Goal: Task Accomplishment & Management: Complete application form

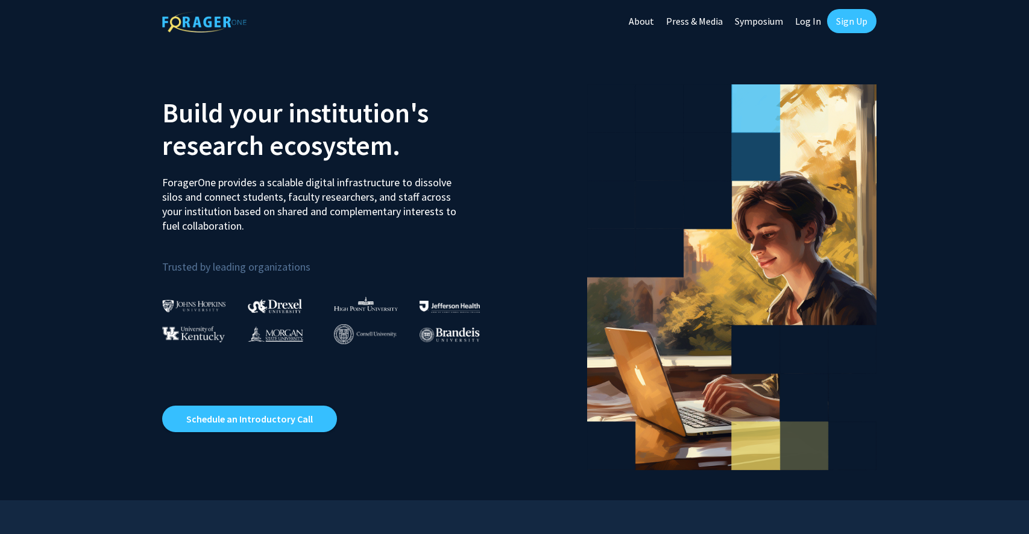
click at [806, 25] on link "Log In" at bounding box center [808, 21] width 38 height 42
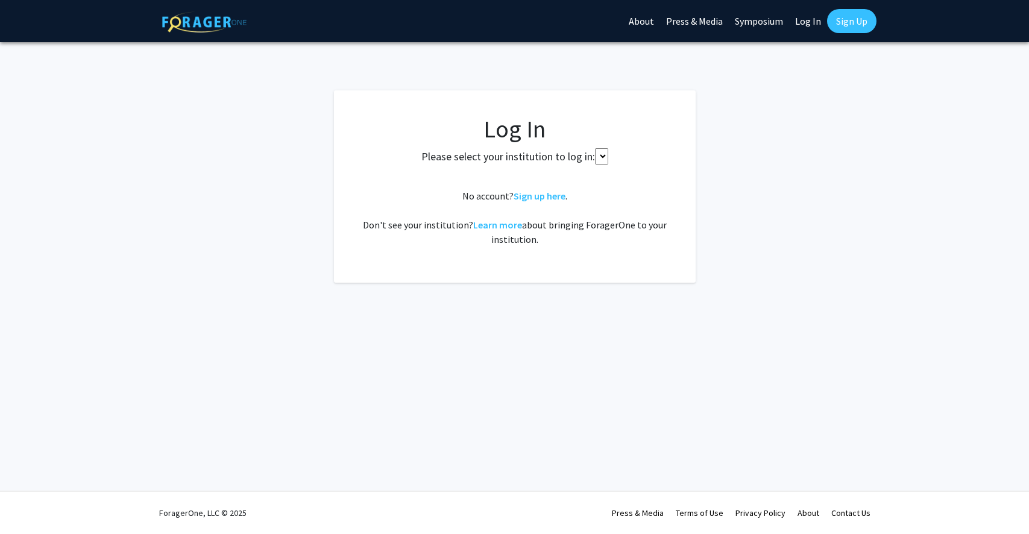
select select
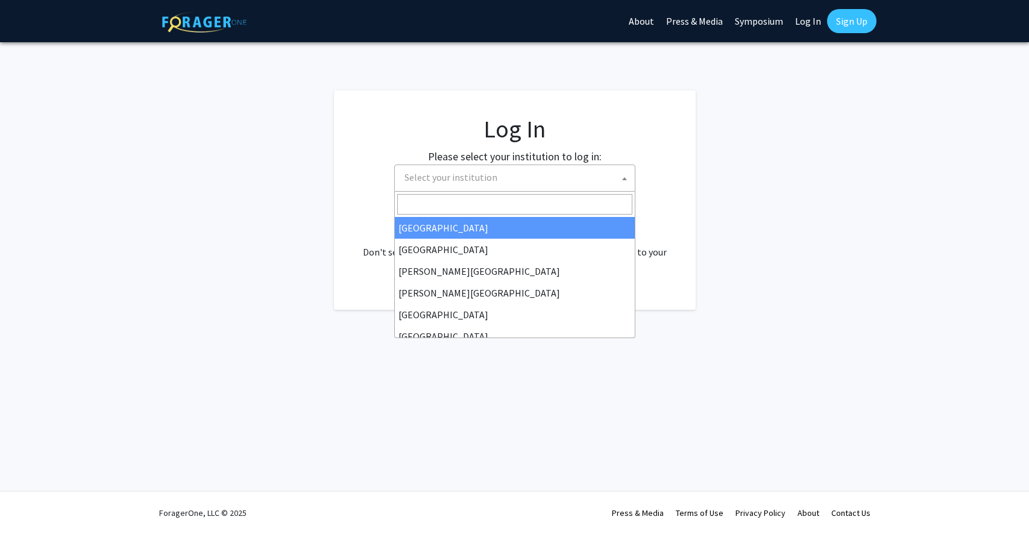
click at [561, 181] on span "Select your institution" at bounding box center [517, 177] width 235 height 25
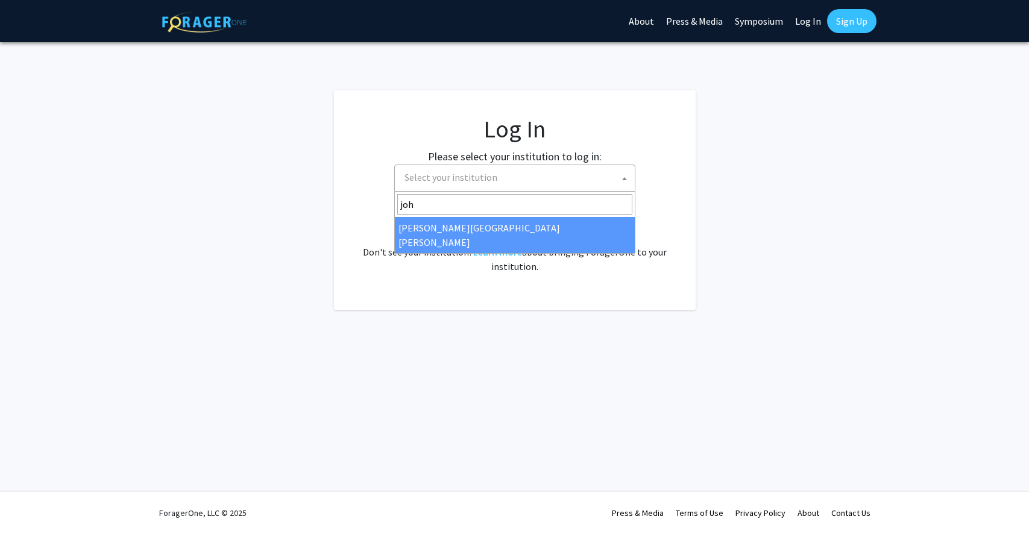
type input "joh"
select select "1"
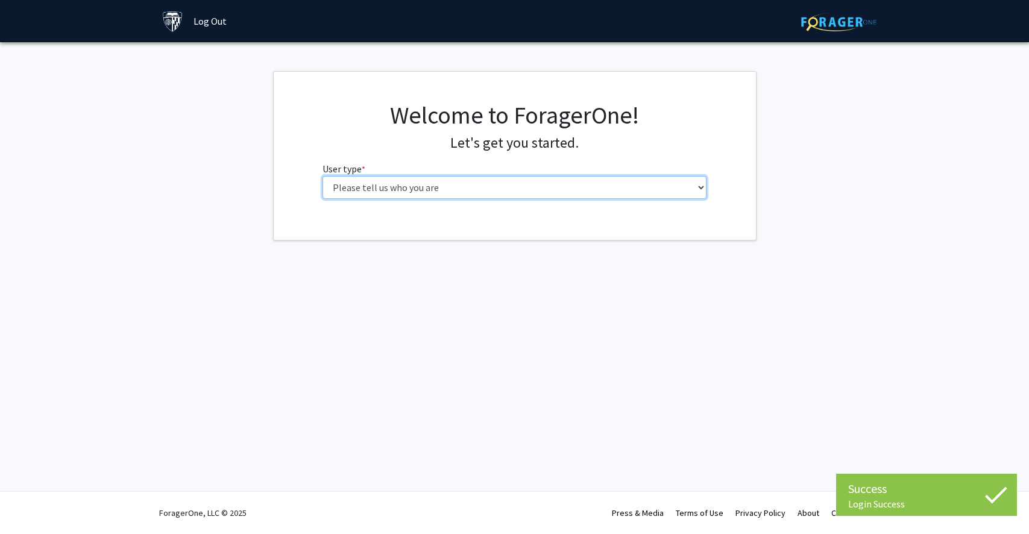
click at [441, 188] on select "Please tell us who you are Undergraduate Student Master's Student Doctoral Cand…" at bounding box center [515, 187] width 384 height 23
select select "1: undergrad"
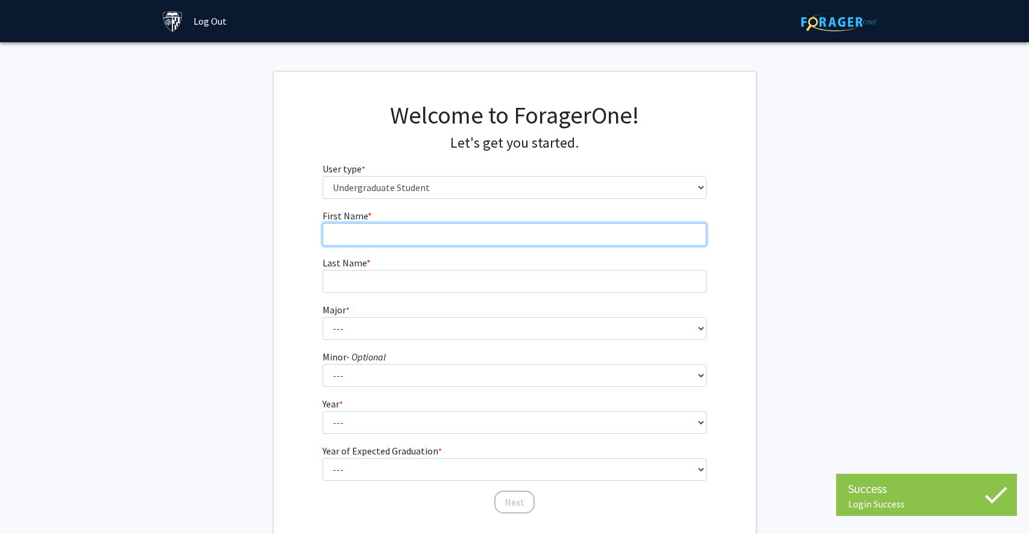
click at [508, 242] on input "First Name * required" at bounding box center [515, 234] width 384 height 23
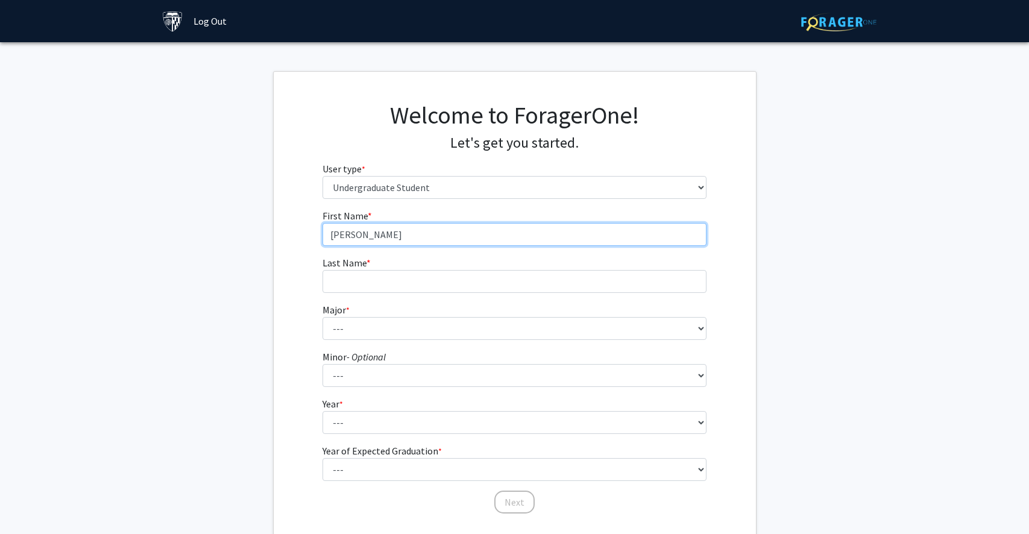
type input "[PERSON_NAME]"
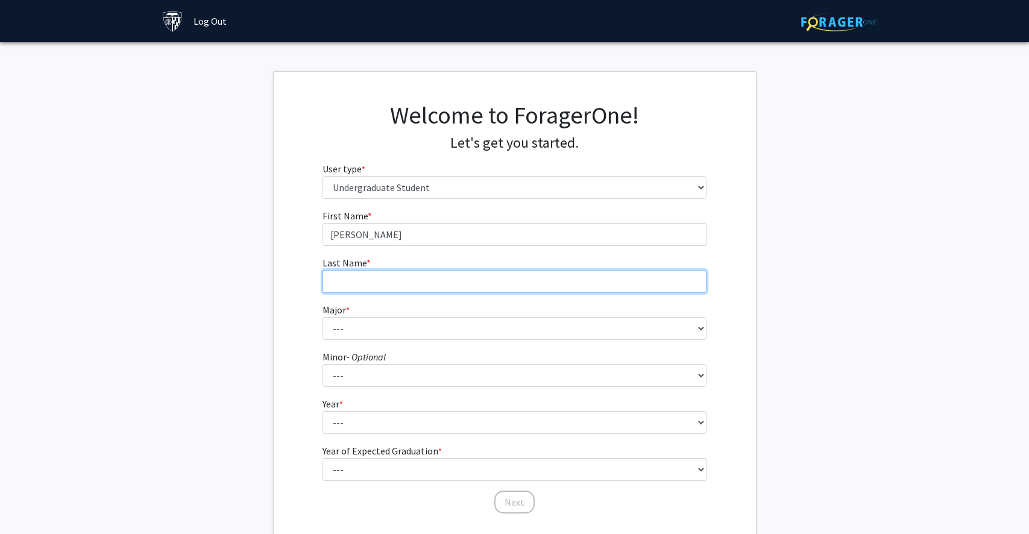
click at [399, 279] on input "Last Name * required" at bounding box center [515, 281] width 384 height 23
type input "Reddy"
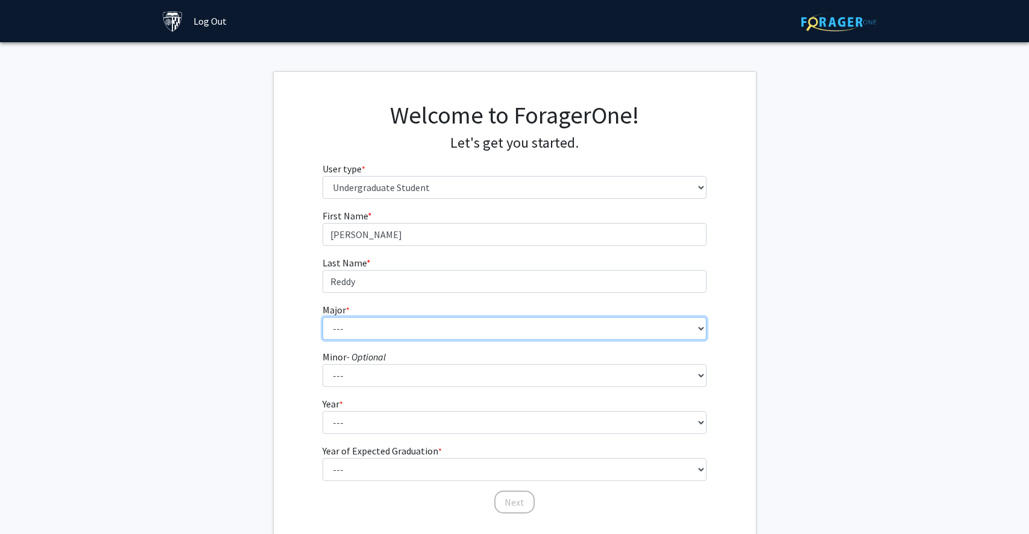
click at [375, 329] on select "--- Africana Studies Anthropology Applied Mathematics & Statistics Archaeology …" at bounding box center [515, 328] width 384 height 23
select select "51: 63"
click at [347, 328] on select "--- Africana Studies Anthropology Applied Mathematics & Statistics Archaeology …" at bounding box center [515, 328] width 384 height 23
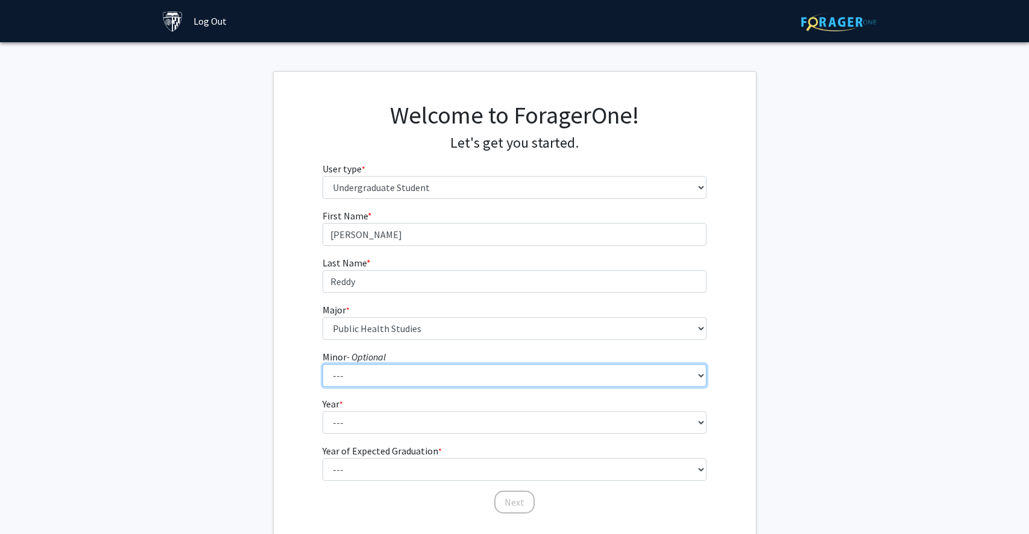
click at [364, 380] on select "--- Accounting and Financial Management Africana Studies Anthropology Applied M…" at bounding box center [515, 375] width 384 height 23
click at [383, 374] on select "--- Accounting and Financial Management Africana Studies Anthropology Applied M…" at bounding box center [515, 375] width 384 height 23
click at [380, 373] on select "--- Accounting and Financial Management Africana Studies Anthropology Applied M…" at bounding box center [515, 375] width 384 height 23
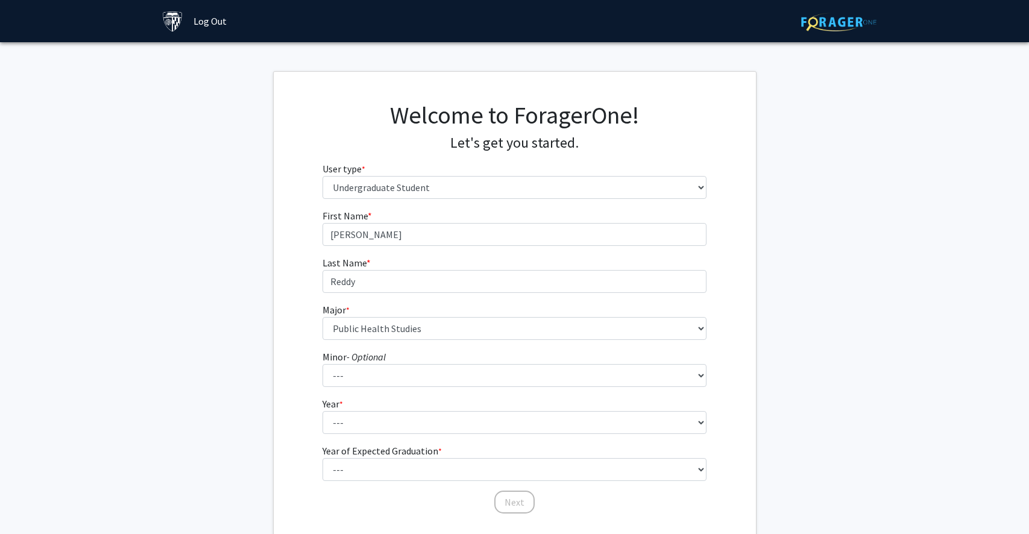
click at [358, 435] on form "First Name * required Achyut Last Name * required Reddy Major * required --- Af…" at bounding box center [515, 356] width 384 height 294
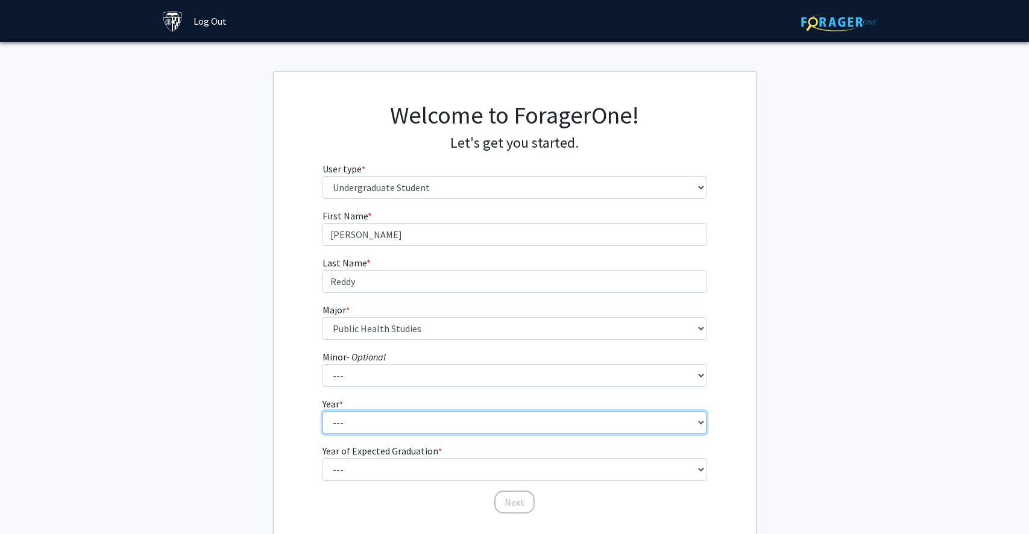
click at [349, 426] on select "--- First-year Sophomore Junior Senior Postbaccalaureate Certificate" at bounding box center [515, 422] width 384 height 23
select select "1: first-year"
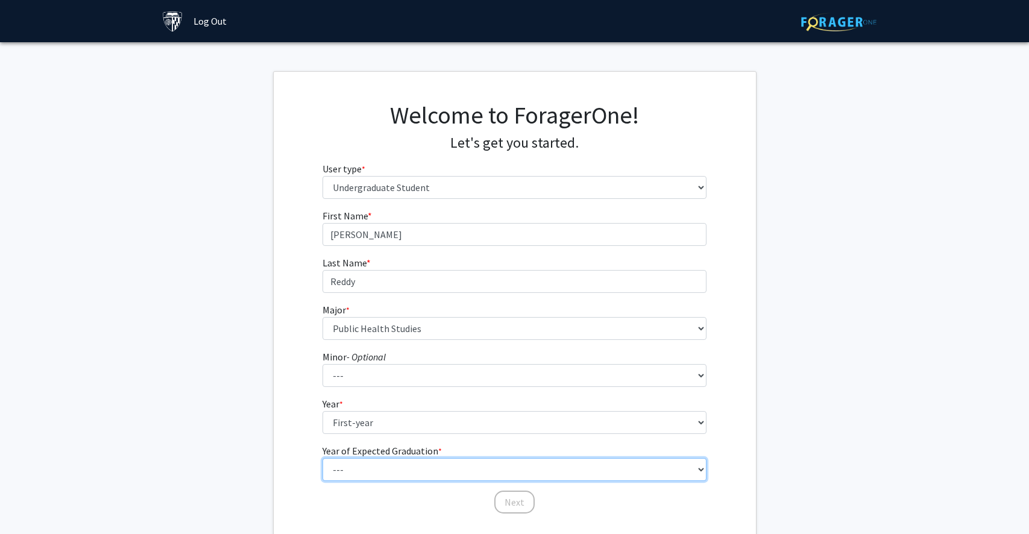
click at [345, 470] on select "--- 2025 2026 2027 2028 2029 2030 2031 2032 2033 2034" at bounding box center [515, 469] width 384 height 23
select select "5: 2029"
click at [512, 506] on button "Next" at bounding box center [514, 502] width 40 height 23
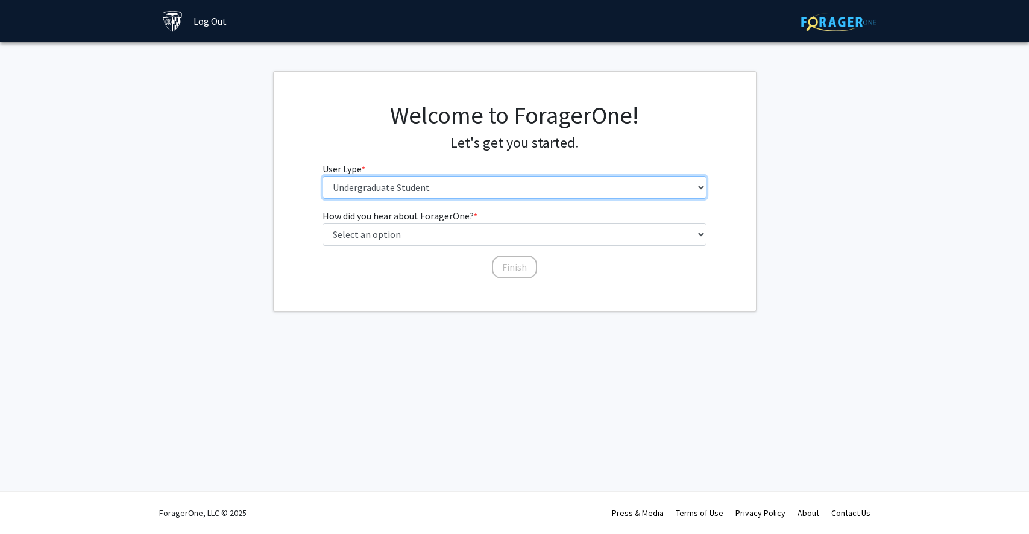
click at [404, 186] on select "Please tell us who you are Undergraduate Student Master's Student Doctoral Cand…" at bounding box center [515, 187] width 384 height 23
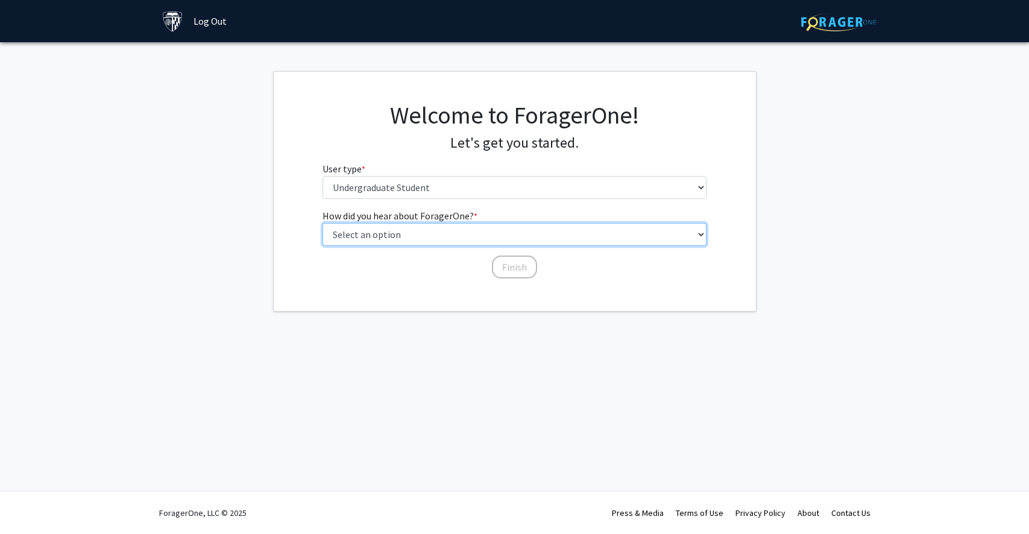
click at [381, 230] on select "Select an option Peer/student recommendation Faculty/staff recommendation Unive…" at bounding box center [515, 234] width 384 height 23
select select "2: faculty_recommendation"
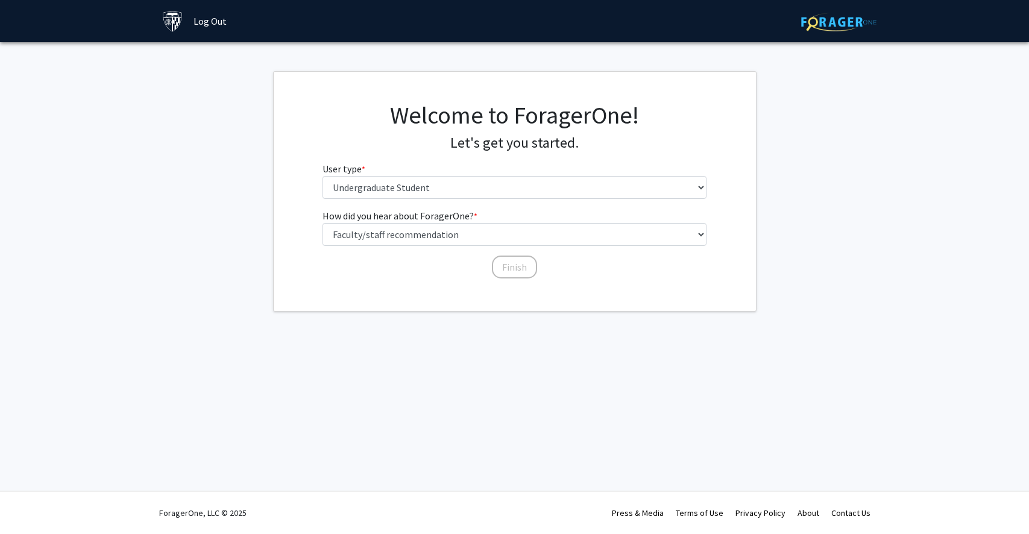
click at [467, 257] on div "Finish" at bounding box center [515, 262] width 384 height 12
click at [497, 257] on button "Finish" at bounding box center [514, 267] width 45 height 23
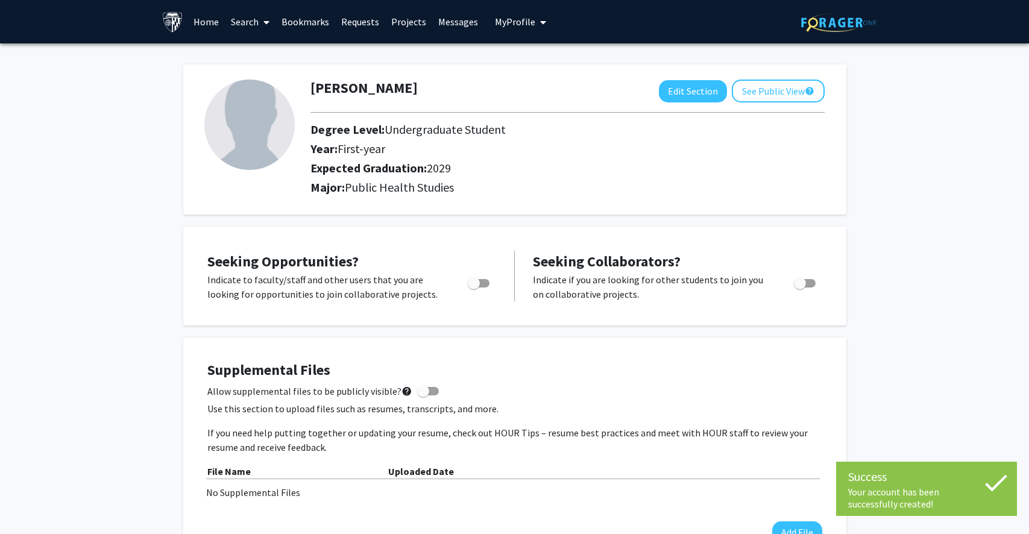
click at [474, 286] on span "Toggle" at bounding box center [474, 283] width 12 height 12
click at [474, 288] on input "Are you actively seeking opportunities?" at bounding box center [473, 288] width 1 height 1
checkbox input "true"
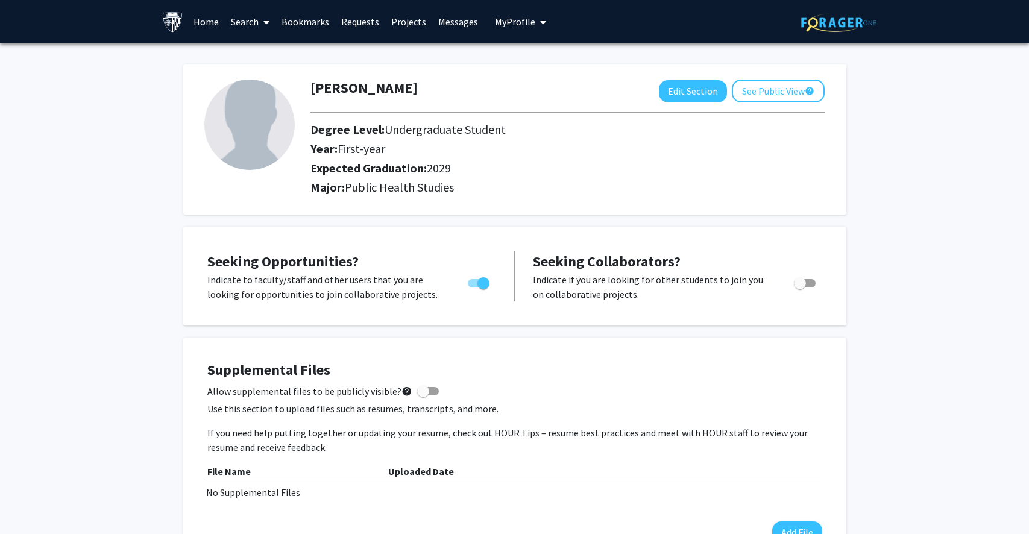
click at [812, 286] on span "Toggle" at bounding box center [805, 283] width 22 height 8
click at [800, 288] on input "Would you like to receive other student requests to work with you?" at bounding box center [799, 288] width 1 height 1
checkbox input "true"
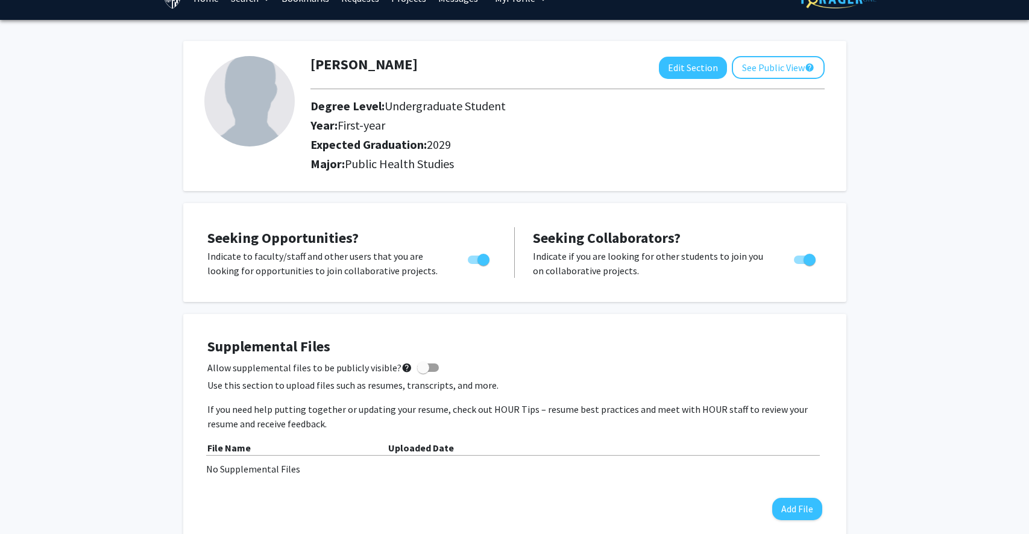
scroll to position [94, 0]
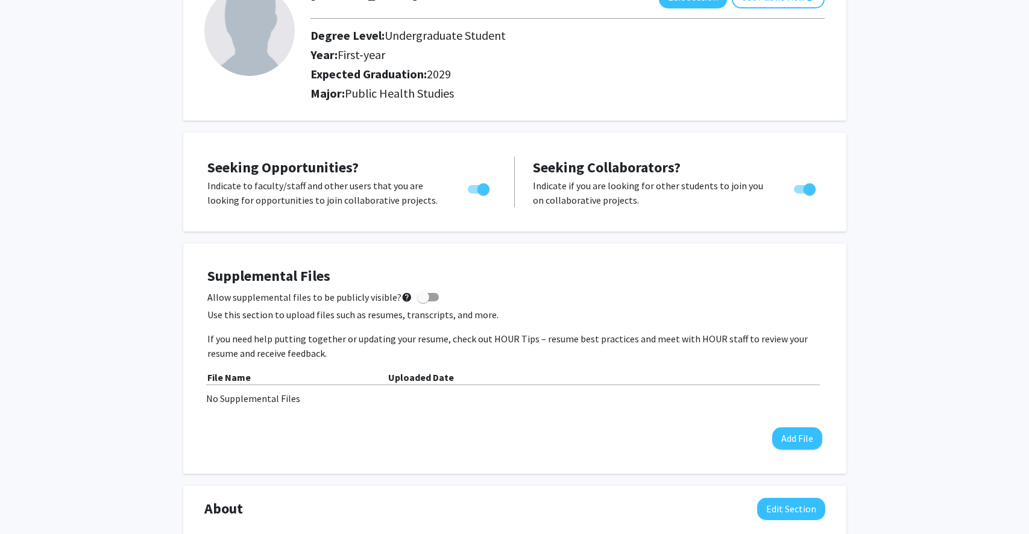
click at [423, 297] on span at bounding box center [428, 297] width 22 height 8
click at [423, 301] on input "Allow supplemental files to be publicly visible? help" at bounding box center [423, 301] width 1 height 1
checkbox input "true"
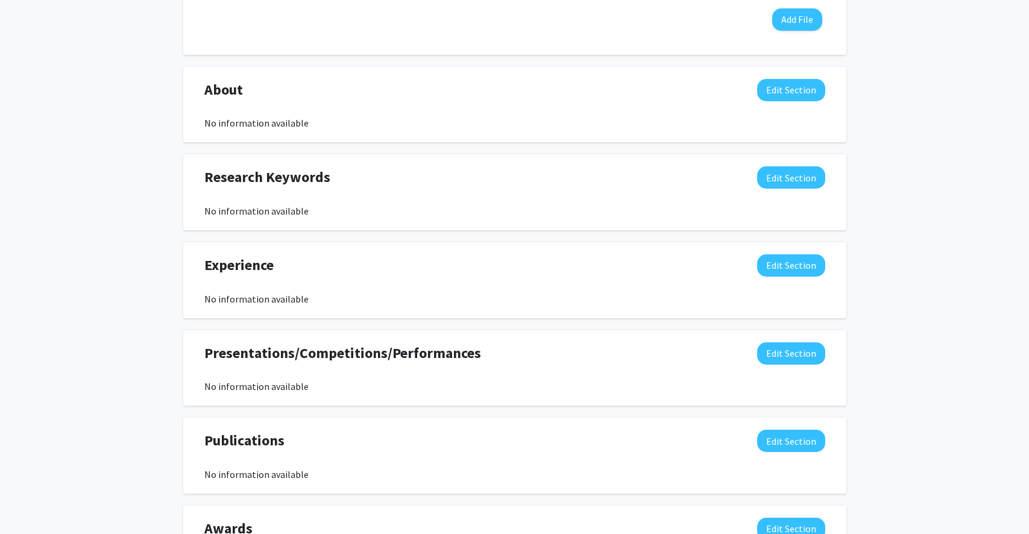
scroll to position [0, 0]
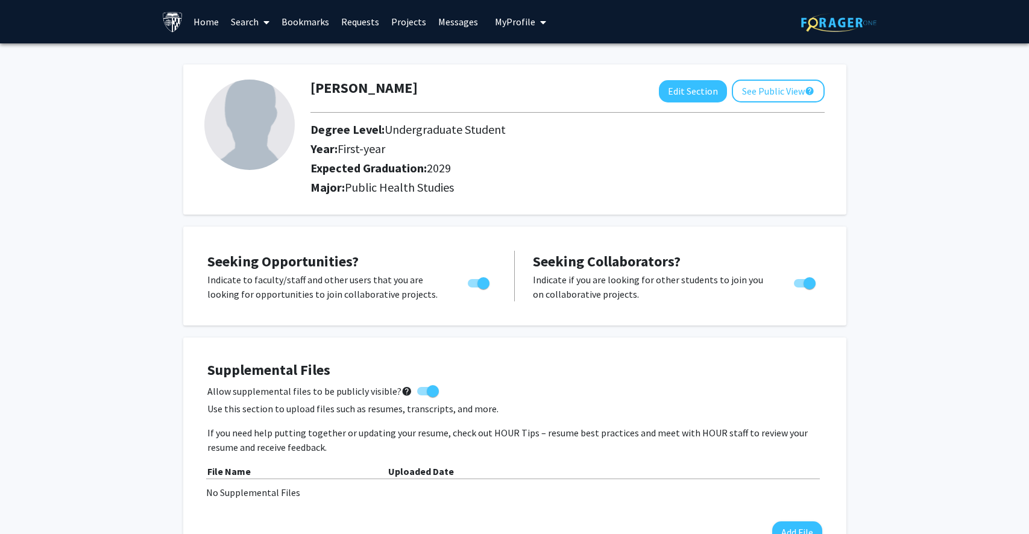
click at [250, 16] on link "Search" at bounding box center [250, 22] width 51 height 42
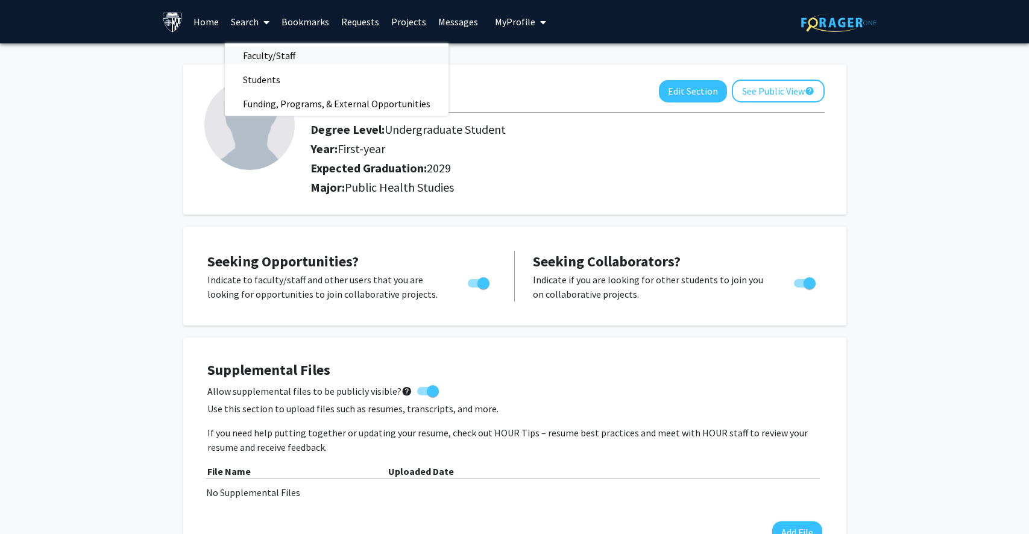
click at [270, 52] on span "Faculty/Staff" at bounding box center [269, 55] width 89 height 24
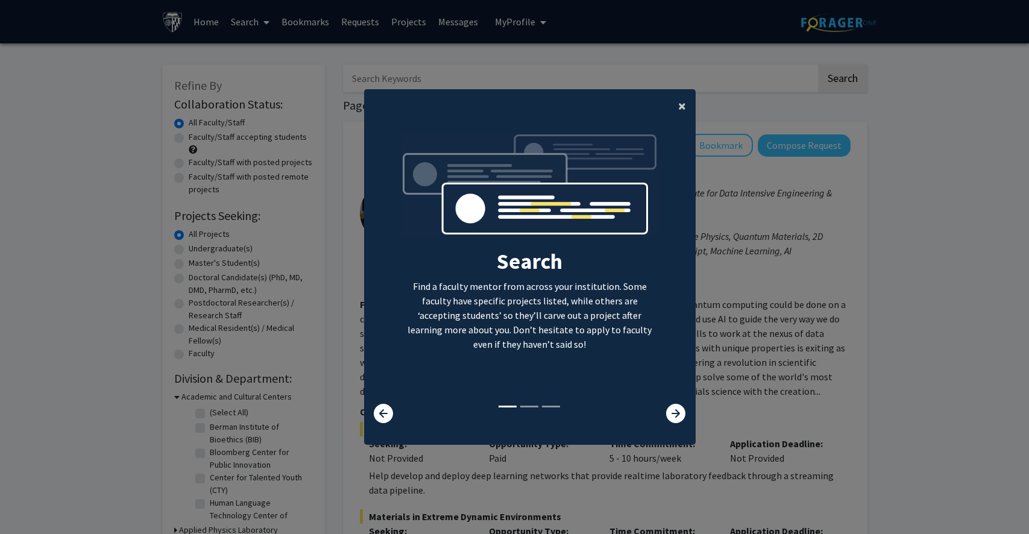
click at [687, 106] on button "×" at bounding box center [682, 106] width 27 height 34
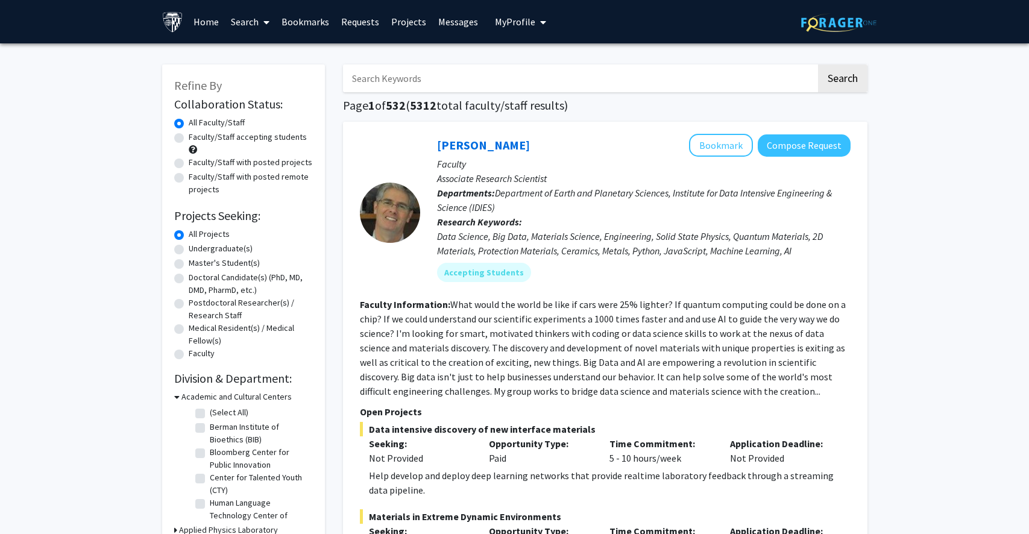
click at [494, 67] on input "Search Keywords" at bounding box center [579, 79] width 473 height 28
type input "public health"
click at [818, 65] on button "Search" at bounding box center [842, 79] width 49 height 28
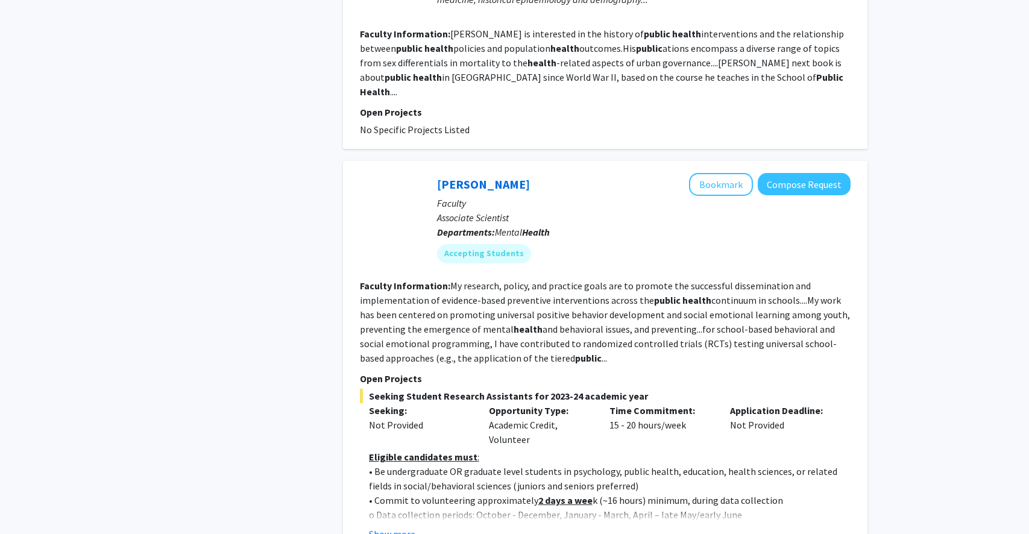
scroll to position [1363, 0]
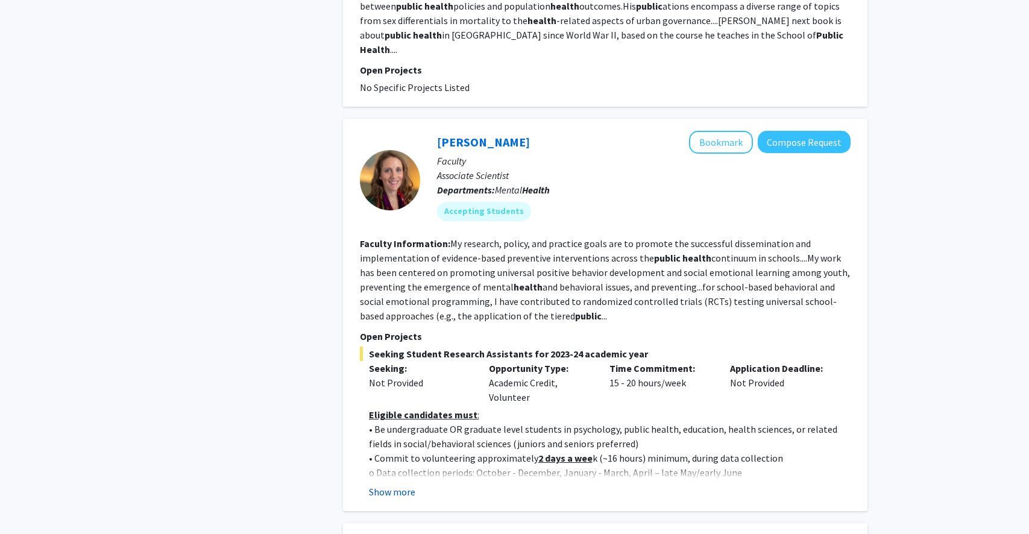
click at [395, 485] on button "Show more" at bounding box center [392, 492] width 46 height 14
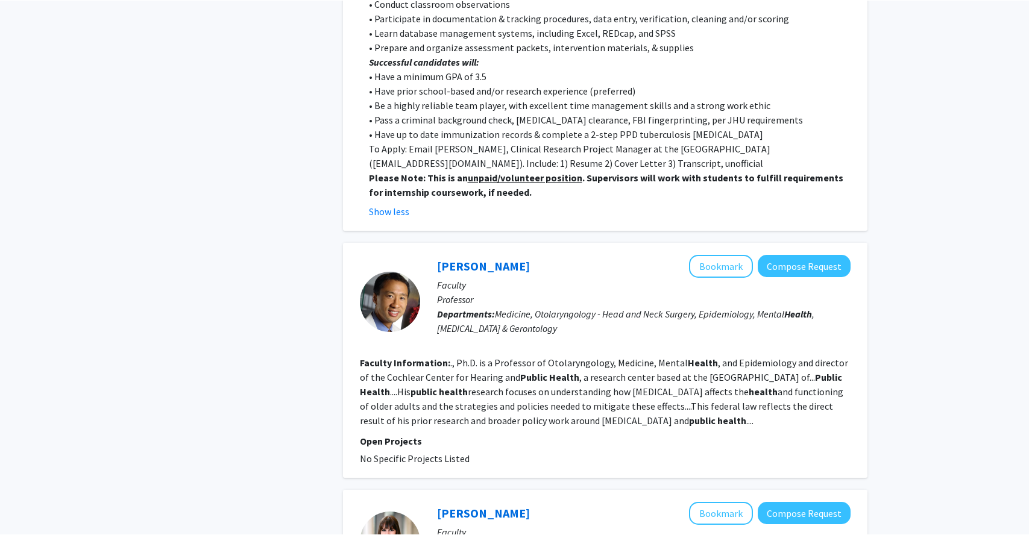
scroll to position [2300, 0]
